Goal: Task Accomplishment & Management: Manage account settings

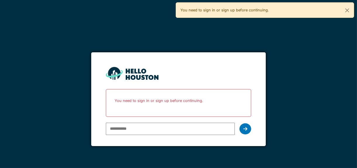
click at [228, 68] on form "You don't seem to have an account yet. Please follow the link given by your com…" at bounding box center [178, 99] width 175 height 94
click at [159, 103] on p "You need to sign in or sign up before continuing." at bounding box center [179, 100] width 138 height 15
click at [348, 8] on button "Close" at bounding box center [346, 10] width 13 height 15
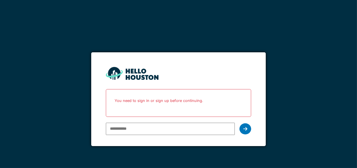
click at [123, 100] on p "You need to sign in or sign up before continuing." at bounding box center [179, 100] width 138 height 15
click at [141, 126] on input "email" at bounding box center [170, 129] width 129 height 12
click at [139, 136] on div "*******" at bounding box center [170, 128] width 129 height 17
click at [138, 131] on input "*******" at bounding box center [170, 129] width 129 height 12
type input "**********"
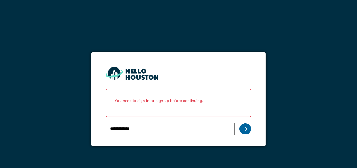
click at [246, 127] on icon at bounding box center [245, 128] width 4 height 5
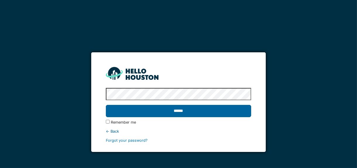
click at [179, 109] on input "******" at bounding box center [178, 111] width 145 height 12
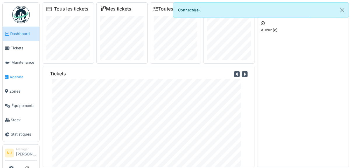
click at [18, 77] on span "Agenda" at bounding box center [23, 77] width 27 height 6
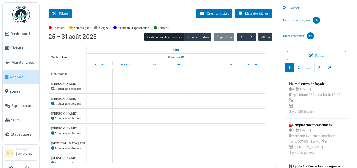
click at [62, 12] on button "Filtrer" at bounding box center [59, 14] width 23 height 10
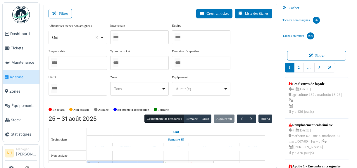
click at [187, 38] on div at bounding box center [201, 37] width 58 height 14
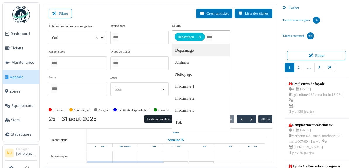
click at [138, 12] on div "Filtrer Créer un ticket Liste des tâches" at bounding box center [160, 16] width 224 height 14
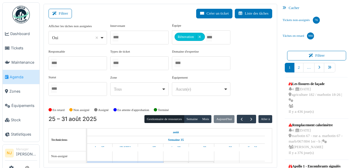
click at [152, 20] on div "Filtrer Créer un ticket Liste des tâches" at bounding box center [160, 16] width 224 height 14
click at [252, 62] on div "Afficher les tâches non assignées *** Oui Remove item Oui Non Intervenant Abdel…" at bounding box center [160, 61] width 224 height 77
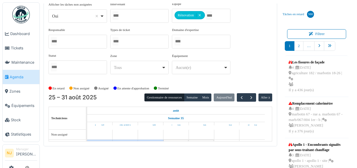
scroll to position [27, 0]
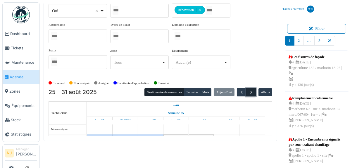
click at [249, 91] on span "button" at bounding box center [251, 92] width 5 height 5
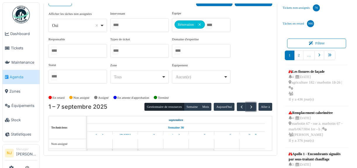
scroll to position [0, 0]
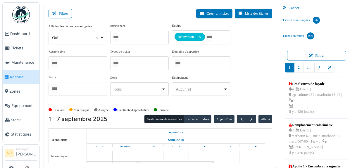
click at [148, 23] on div "Intervenant Abdelkader Ouriachi Abdelkader Talbi abdelkarim Agouzoul Ahmed Belh…" at bounding box center [139, 33] width 58 height 21
click at [61, 11] on button "Filtrer" at bounding box center [59, 14] width 23 height 10
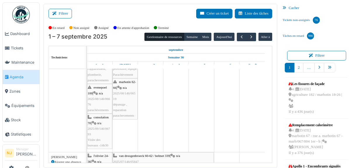
scroll to position [234, 0]
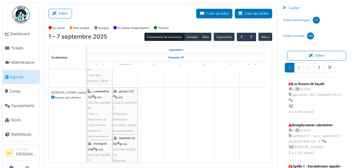
click at [100, 110] on div "constitution 23 | n/a 2025/06/146/04650 Code 2 - Rénovation de l'appartement, p…" at bounding box center [100, 113] width 24 height 51
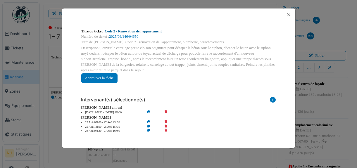
click at [132, 31] on link "Code 2 - Rénovation de l'appartement" at bounding box center [133, 31] width 57 height 4
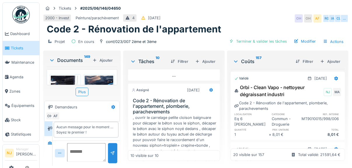
scroll to position [844, 0]
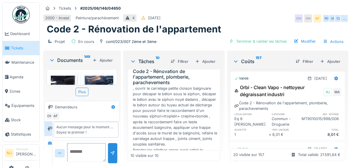
click at [210, 63] on icon at bounding box center [212, 61] width 4 height 4
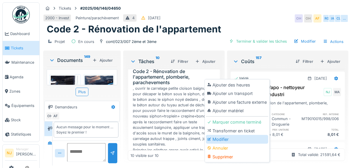
click at [217, 139] on div "Modifier" at bounding box center [237, 139] width 62 height 9
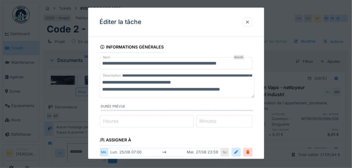
scroll to position [49, 0]
click at [183, 84] on textarea "**********" at bounding box center [177, 86] width 155 height 24
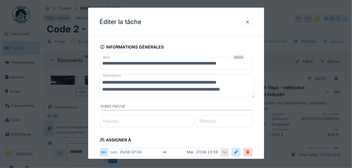
scroll to position [0, 0]
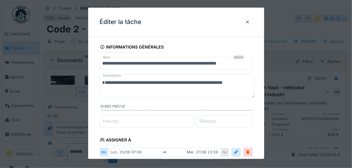
type textarea "**********"
click at [214, 64] on input "**********" at bounding box center [176, 63] width 153 height 12
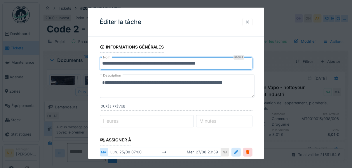
click at [228, 64] on input "**********" at bounding box center [176, 63] width 153 height 12
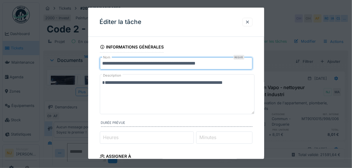
drag, startPoint x: 253, startPoint y: 96, endPoint x: 247, endPoint y: 112, distance: 17.3
click at [247, 112] on textarea "**********" at bounding box center [177, 94] width 155 height 40
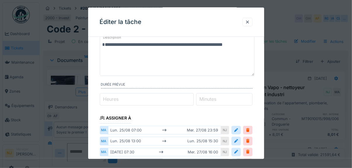
scroll to position [20, 0]
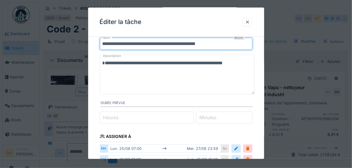
type input "**********"
click at [242, 71] on textarea "**********" at bounding box center [177, 75] width 155 height 40
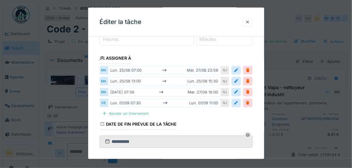
scroll to position [194, 0]
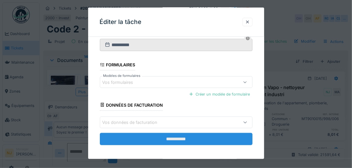
type textarea "**********"
click at [175, 135] on input "**********" at bounding box center [176, 139] width 153 height 12
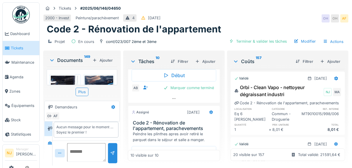
scroll to position [812, 0]
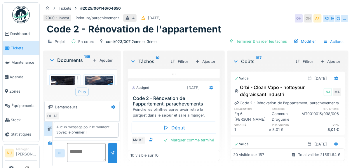
scroll to position [841, 0]
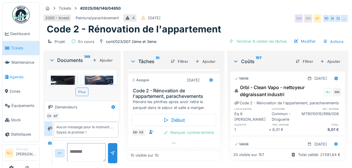
click at [15, 75] on span "Agenda" at bounding box center [23, 77] width 27 height 6
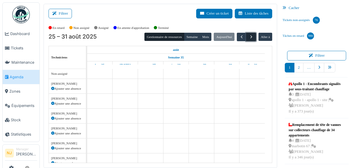
click at [249, 35] on span "button" at bounding box center [251, 36] width 5 height 5
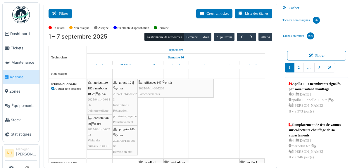
click at [62, 15] on button "Filtrer" at bounding box center [59, 14] width 23 height 10
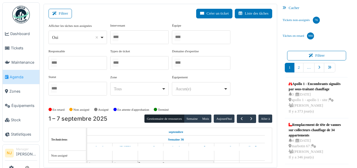
click at [192, 36] on div at bounding box center [201, 37] width 58 height 14
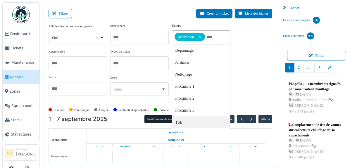
click at [144, 20] on div "Filtrer Créer un ticket Liste des tâches" at bounding box center [160, 16] width 224 height 14
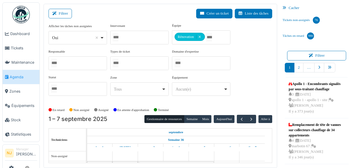
click at [102, 11] on div "Filtrer Créer un ticket Liste des tâches" at bounding box center [160, 16] width 224 height 14
click at [154, 15] on div "Filtrer Créer un ticket Liste des tâches" at bounding box center [160, 16] width 224 height 14
click at [65, 15] on button "Filtrer" at bounding box center [59, 14] width 23 height 10
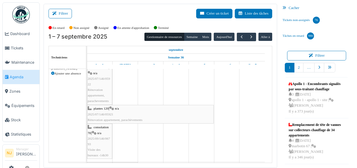
scroll to position [5, 0]
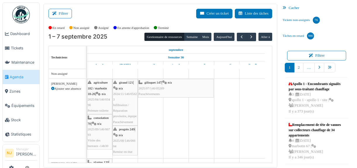
click at [121, 91] on div "giraud 121 | n/a 2024/11/146/05623 Infiltration / Réparation provisoire, équipe…" at bounding box center [125, 102] width 24 height 45
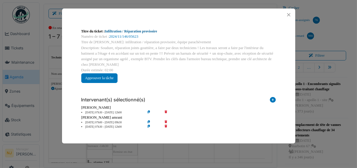
click at [132, 30] on link "Infiltration / Réparation provisoire" at bounding box center [131, 31] width 52 height 4
click at [288, 13] on button "Close" at bounding box center [288, 15] width 8 height 8
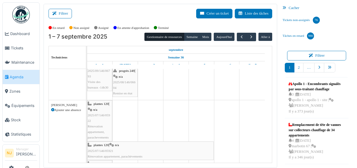
scroll to position [37, 0]
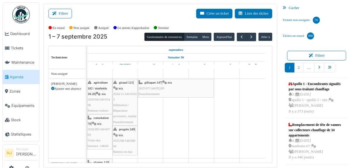
click at [125, 105] on span "Infiltration / Réparation provisoire, équipe Parachèvement" at bounding box center [125, 113] width 24 height 20
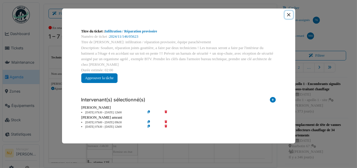
click at [289, 14] on button "Close" at bounding box center [288, 15] width 8 height 8
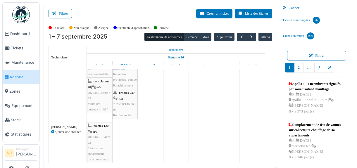
scroll to position [29, 0]
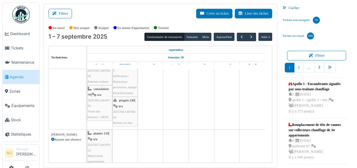
click at [124, 107] on div "progrès 249 | n/a 2025/08/146/06604 Remise en état" at bounding box center [125, 112] width 24 height 28
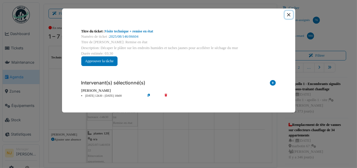
click at [289, 15] on button "Close" at bounding box center [288, 15] width 8 height 8
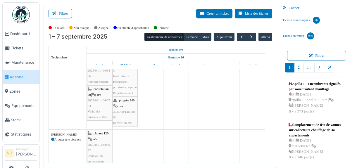
scroll to position [4, 0]
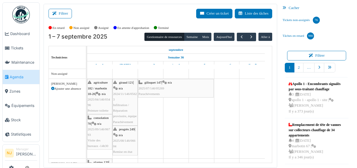
click at [124, 138] on div "progrès 249 | n/a 2025/08/146/06604 Remise en état" at bounding box center [125, 140] width 24 height 28
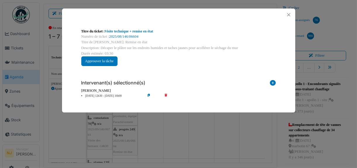
click at [147, 95] on icon at bounding box center [153, 96] width 17 height 4
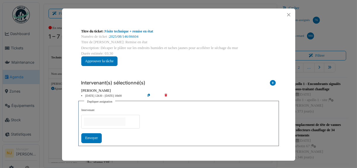
click at [98, 124] on input "null" at bounding box center [104, 121] width 41 height 8
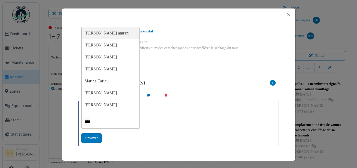
type input "*****"
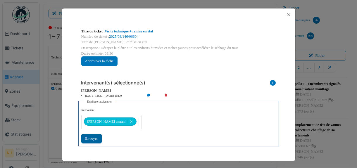
click at [91, 138] on div "Envoyer" at bounding box center [91, 139] width 20 height 10
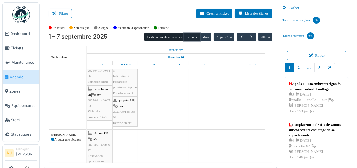
click at [190, 36] on button "Semaine" at bounding box center [192, 37] width 16 height 8
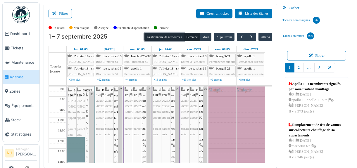
click at [158, 36] on button "Gestionnaire de ressources" at bounding box center [164, 37] width 40 height 8
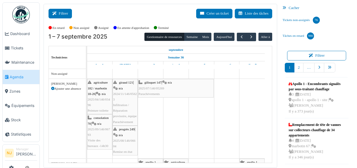
click at [64, 13] on button "Filtrer" at bounding box center [59, 14] width 23 height 10
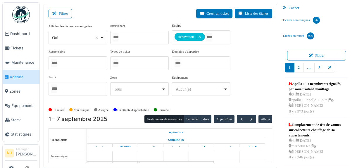
click at [136, 39] on div at bounding box center [139, 38] width 58 height 14
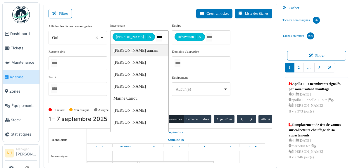
type input "*****"
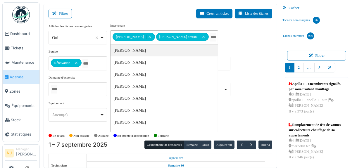
click at [150, 20] on div "Filtrer Créer un ticket Liste des tâches" at bounding box center [160, 16] width 224 height 14
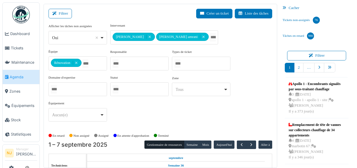
click at [154, 15] on div "Filtrer Créer un ticket Liste des tâches" at bounding box center [160, 16] width 224 height 14
click at [55, 13] on icon at bounding box center [55, 14] width 6 height 4
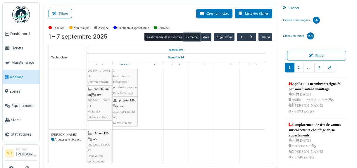
click at [191, 35] on button "Semaine" at bounding box center [192, 37] width 16 height 8
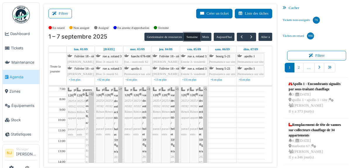
click at [192, 36] on button "Semaine" at bounding box center [192, 37] width 16 height 8
click at [63, 14] on button "Filtrer" at bounding box center [59, 14] width 23 height 10
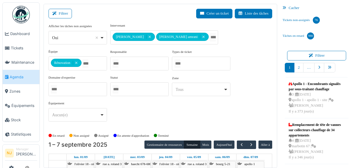
click at [160, 16] on div "Filtrer Créer un ticket Liste des tâches" at bounding box center [160, 16] width 224 height 14
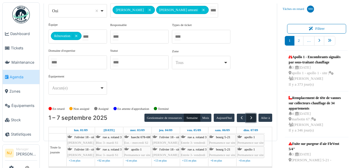
click at [249, 115] on span "button" at bounding box center [251, 117] width 5 height 5
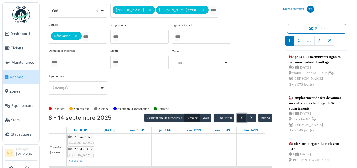
click at [239, 115] on span "button" at bounding box center [241, 117] width 5 height 5
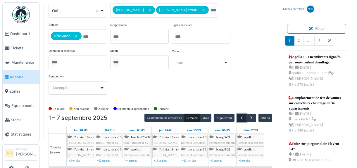
click at [239, 115] on span "button" at bounding box center [241, 117] width 5 height 5
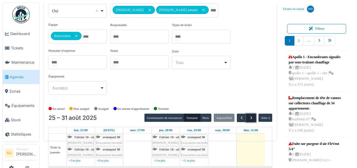
click at [249, 116] on span "button" at bounding box center [251, 117] width 5 height 5
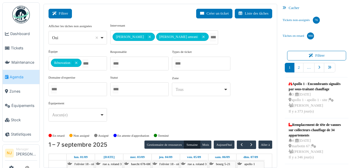
click at [66, 14] on button "Filtrer" at bounding box center [59, 14] width 23 height 10
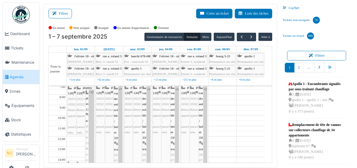
scroll to position [0, 0]
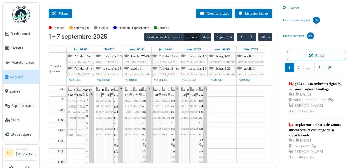
click at [60, 10] on button "Filtrer" at bounding box center [59, 14] width 23 height 10
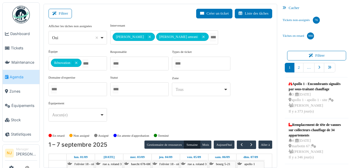
click at [147, 17] on div "Filtrer Créer un ticket Liste des tâches" at bounding box center [160, 16] width 224 height 14
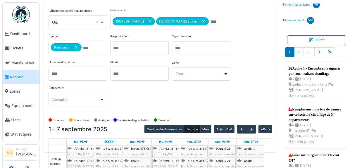
scroll to position [27, 0]
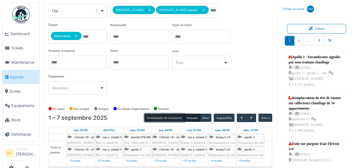
click at [165, 115] on button "Gestionnaire de ressources" at bounding box center [164, 118] width 40 height 8
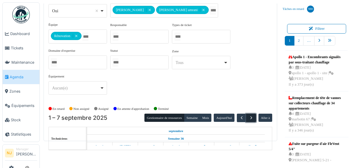
click at [249, 115] on span "button" at bounding box center [251, 117] width 5 height 5
click at [239, 116] on span "button" at bounding box center [241, 117] width 5 height 5
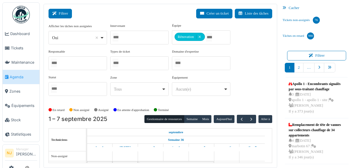
click at [62, 12] on button "Filtrer" at bounding box center [59, 14] width 23 height 10
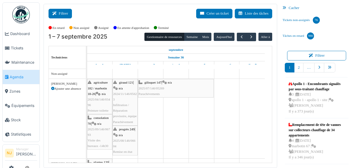
click at [62, 12] on button "Filtrer" at bounding box center [59, 14] width 23 height 10
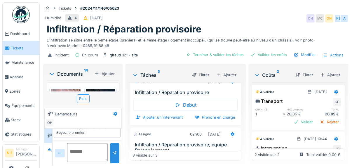
scroll to position [55, 0]
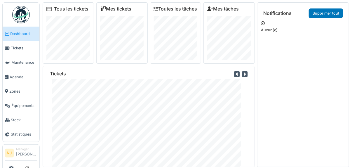
click at [207, 60] on div at bounding box center [229, 37] width 44 height 43
click at [15, 79] on span "Agenda" at bounding box center [23, 77] width 27 height 6
click at [19, 78] on span "Agenda" at bounding box center [23, 77] width 27 height 6
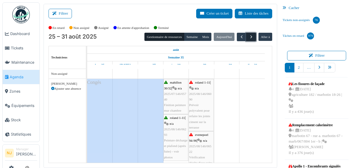
click at [249, 34] on span "button" at bounding box center [251, 36] width 5 height 5
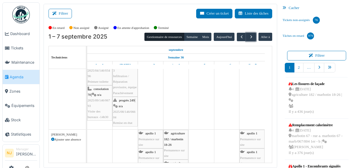
scroll to position [78, 0]
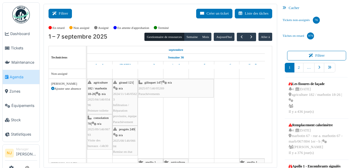
click at [60, 11] on button "Filtrer" at bounding box center [59, 14] width 23 height 10
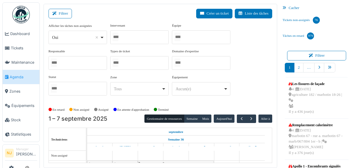
click at [143, 36] on div at bounding box center [139, 37] width 58 height 14
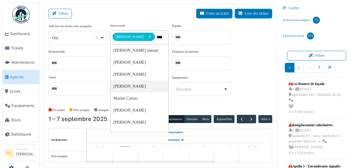
type input "*****"
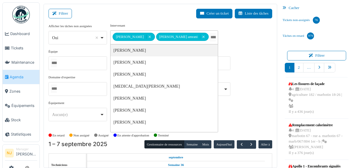
click at [155, 6] on div "**********" at bounding box center [161, 86] width 234 height 164
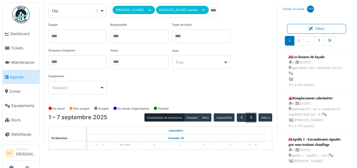
click at [249, 116] on span "button" at bounding box center [251, 117] width 5 height 5
click at [240, 115] on span "button" at bounding box center [241, 117] width 5 height 5
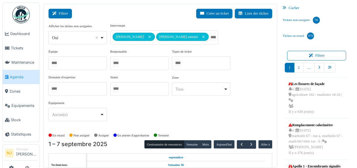
click at [58, 12] on button "Filtrer" at bounding box center [59, 14] width 23 height 10
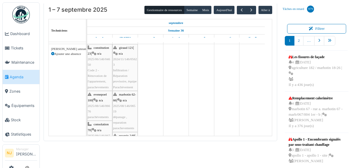
click at [124, 99] on span "n/a" at bounding box center [125, 100] width 4 height 4
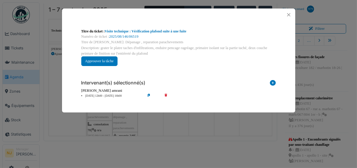
click at [148, 94] on icon at bounding box center [153, 96] width 17 height 4
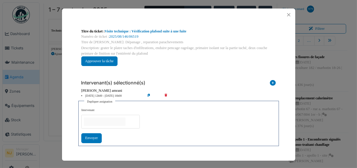
click at [97, 121] on input "null" at bounding box center [104, 121] width 41 height 8
click at [91, 136] on div "Envoyer" at bounding box center [91, 139] width 20 height 10
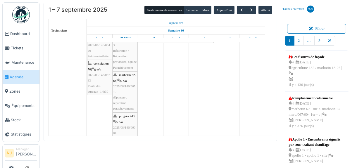
scroll to position [0, 0]
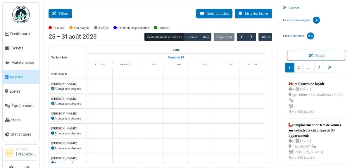
click at [63, 13] on button "Filtrer" at bounding box center [59, 14] width 23 height 10
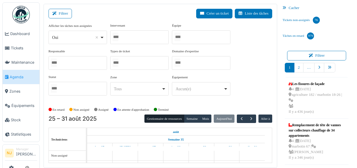
click at [195, 39] on div at bounding box center [201, 37] width 58 height 14
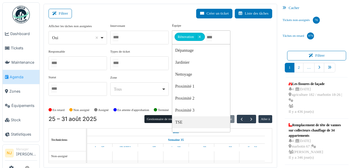
click at [242, 72] on div "Afficher les tâches non assignées *** Oui Remove item Oui Non Intervenant [PERS…" at bounding box center [160, 61] width 224 height 77
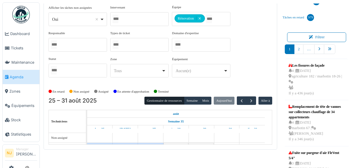
scroll to position [27, 0]
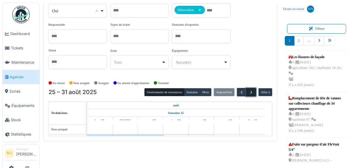
click at [249, 91] on span "button" at bounding box center [251, 92] width 5 height 5
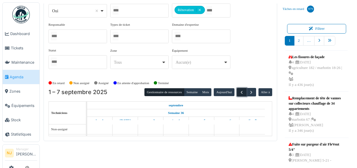
click at [239, 90] on span "button" at bounding box center [241, 92] width 5 height 5
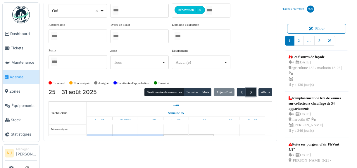
click at [249, 90] on span "button" at bounding box center [251, 92] width 5 height 5
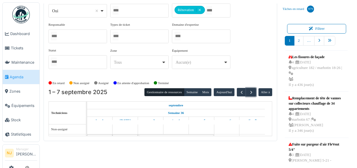
scroll to position [0, 0]
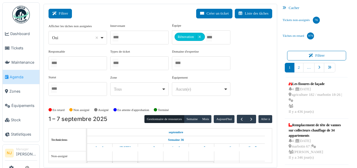
click at [68, 14] on button "Filtrer" at bounding box center [59, 14] width 23 height 10
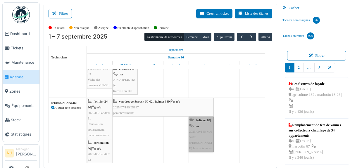
drag, startPoint x: 204, startPoint y: 133, endPoint x: 199, endPoint y: 133, distance: 5.0
click at [199, 133] on link "l'olivier 18 | n/a 2025/09/146/M/05282 Olivier - Rentrer les conteneurs" at bounding box center [200, 134] width 25 height 35
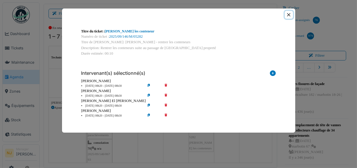
click at [287, 14] on button "Close" at bounding box center [288, 15] width 8 height 8
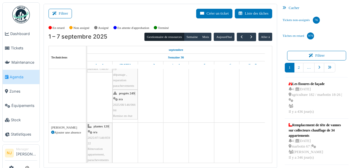
scroll to position [88, 0]
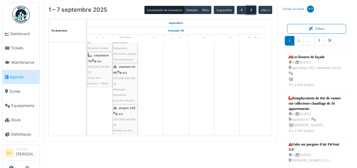
click at [249, 9] on span "button" at bounding box center [251, 10] width 5 height 5
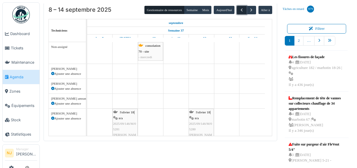
click at [239, 9] on span "button" at bounding box center [241, 10] width 5 height 5
